Goal: Task Accomplishment & Management: Use online tool/utility

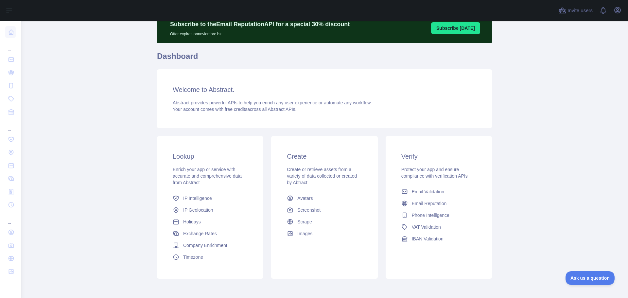
scroll to position [58, 0]
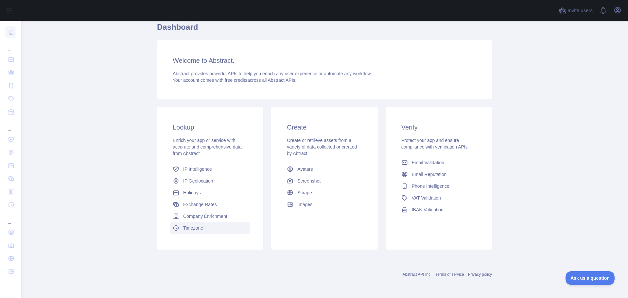
click at [195, 228] on span "Timezone" at bounding box center [193, 228] width 20 height 7
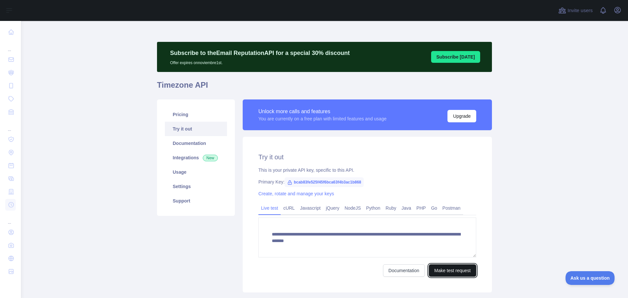
click at [457, 271] on button "Make test request" at bounding box center [451, 270] width 47 height 12
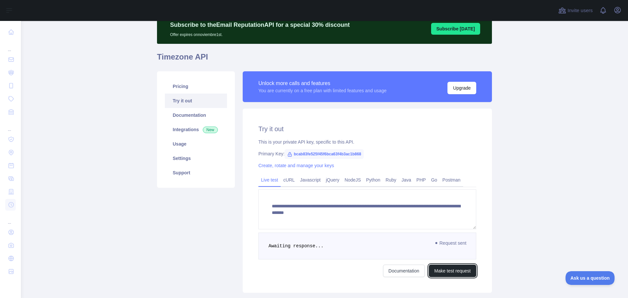
scroll to position [71, 0]
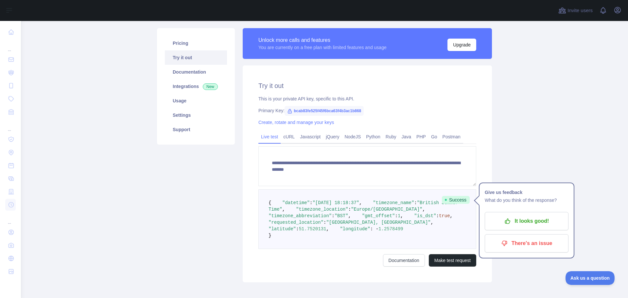
click at [320, 109] on span "bcab83fe525f45f6bca63f4b3ac1b868" at bounding box center [323, 111] width 79 height 10
copy span "bcab83fe525f45f6bca63f4b3ac1b868"
click at [418, 137] on link "PHP" at bounding box center [420, 136] width 15 height 10
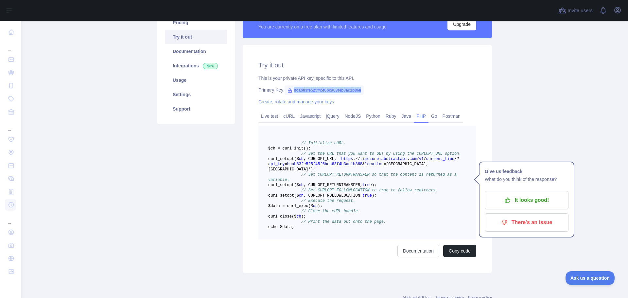
scroll to position [137, 0]
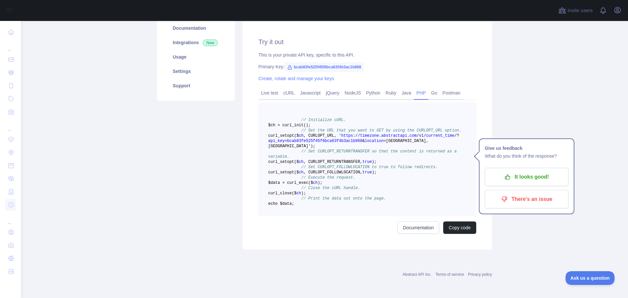
click at [363, 171] on pre "// Initialize cURL. $ch = curl _init() ; // Set the URL that you want to GET by…" at bounding box center [367, 159] width 218 height 114
click at [455, 234] on button "Copy code" at bounding box center [459, 227] width 33 height 12
click at [315, 139] on span "bcab83fe525f45f6bca63f4b3ac1b868" at bounding box center [324, 141] width 75 height 5
copy span "bcab83fe525f45f6bca63f4b3ac1b868"
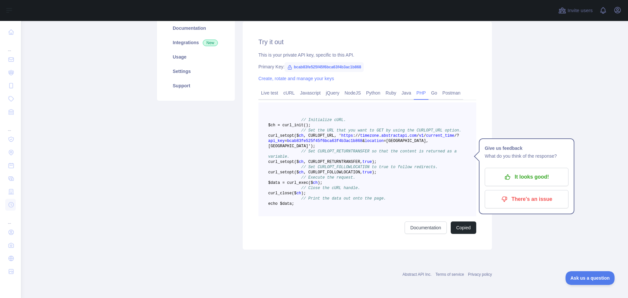
click at [318, 62] on span "bcab83fe525f45f6bca63f4b3ac1b868" at bounding box center [323, 67] width 79 height 10
copy span "bcab83fe525f45f6bca63f4b3ac1b868"
click at [425, 224] on link "Documentation" at bounding box center [425, 227] width 42 height 12
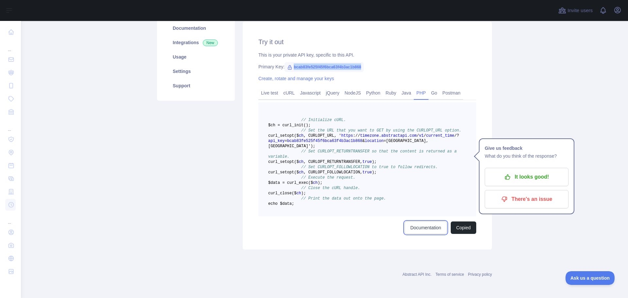
scroll to position [0, 0]
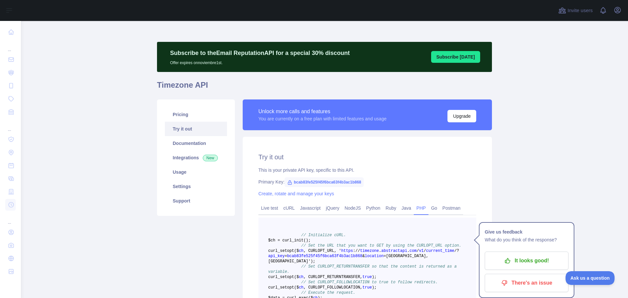
click at [338, 175] on div "Try it out This is your private API key, specific to this API. Primary Key: bca…" at bounding box center [367, 251] width 249 height 228
click at [324, 177] on span "bcab83fe525f45f6bca63f4b3ac1b868" at bounding box center [323, 182] width 79 height 10
click at [322, 178] on span "bcab83fe525f45f6bca63f4b3ac1b868" at bounding box center [323, 182] width 79 height 10
copy span "bcab83fe525f45f6bca63f4b3ac1b868"
